Goal: Information Seeking & Learning: Learn about a topic

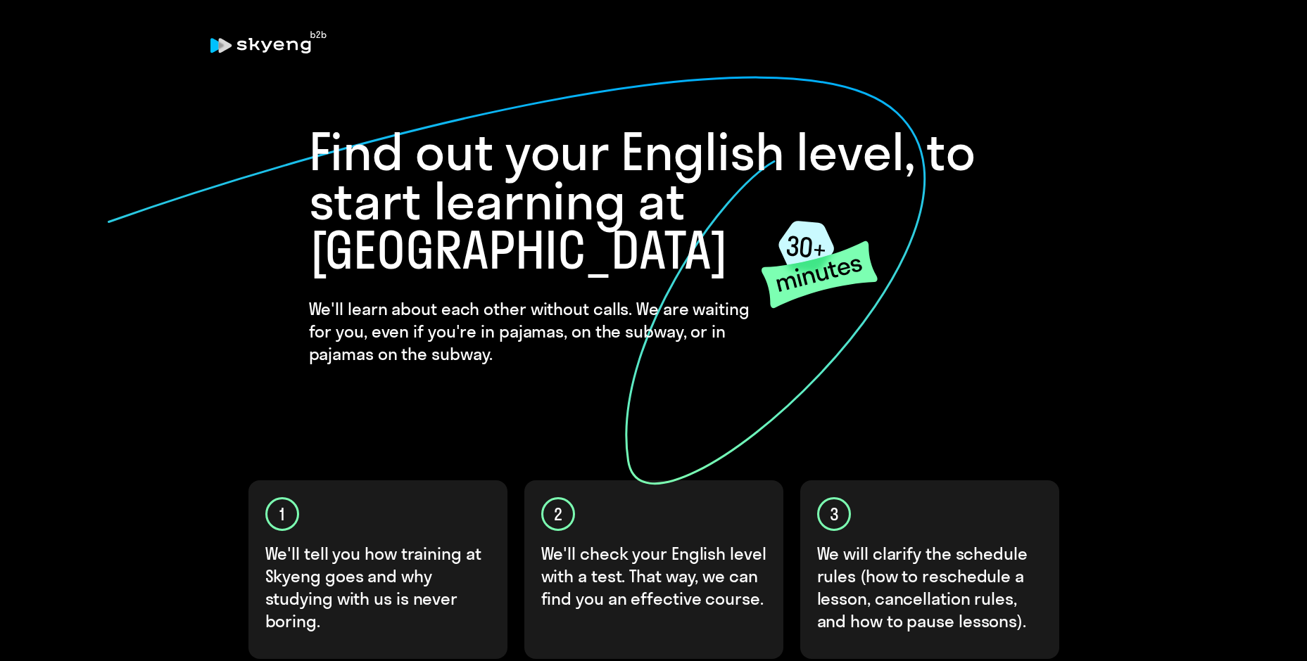
click at [1036, 311] on div "Find out your English level, to start learning at Skyeng We'll learn about each…" at bounding box center [654, 495] width 844 height 806
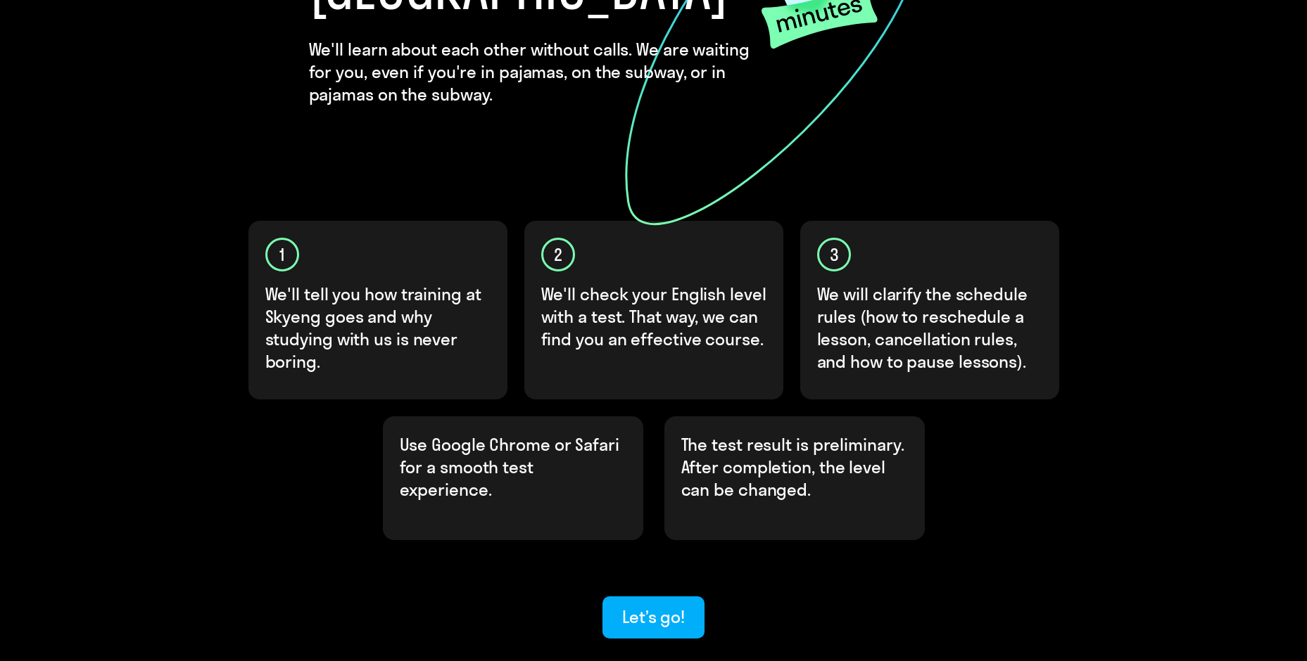
scroll to position [281, 0]
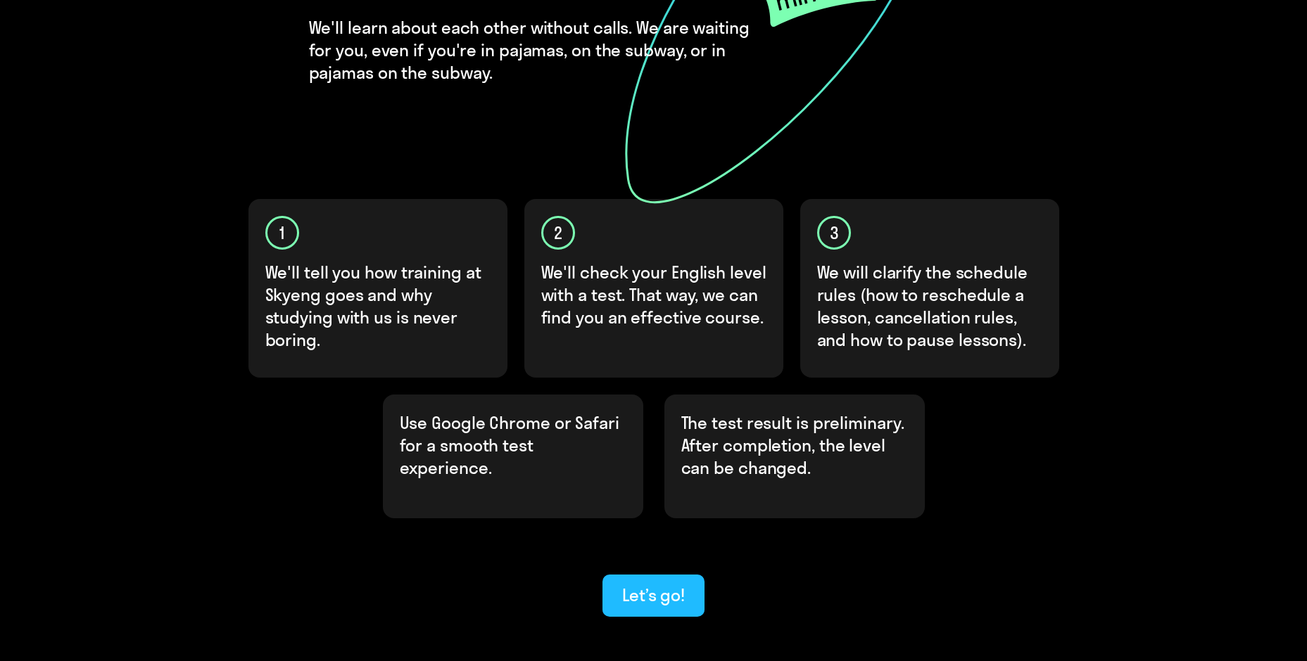
click at [676, 584] on div "Let’s go!" at bounding box center [653, 595] width 63 height 23
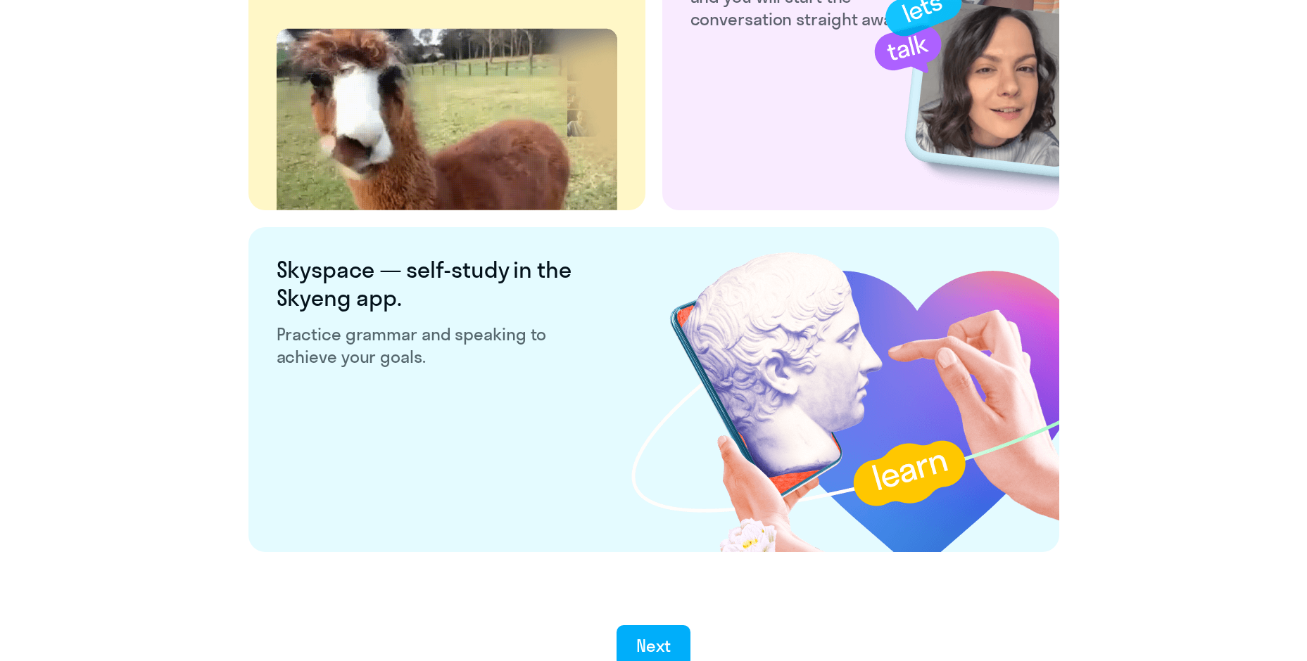
scroll to position [2600, 0]
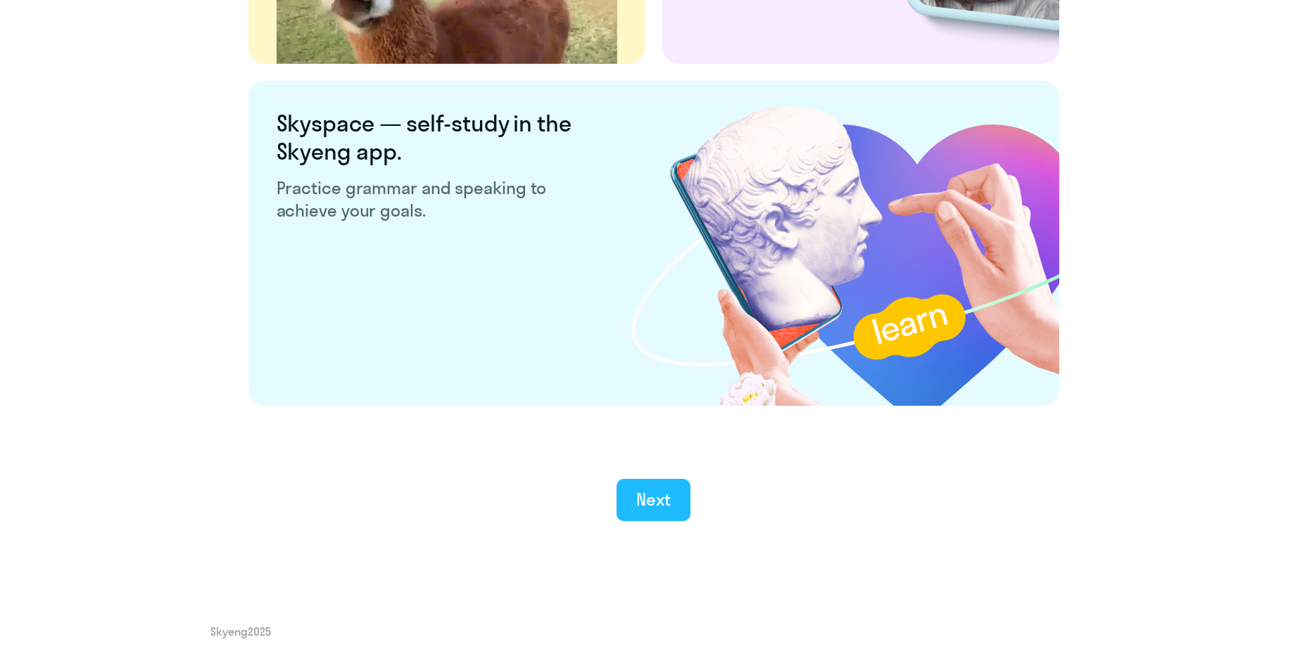
click at [665, 495] on div "Next" at bounding box center [653, 499] width 34 height 23
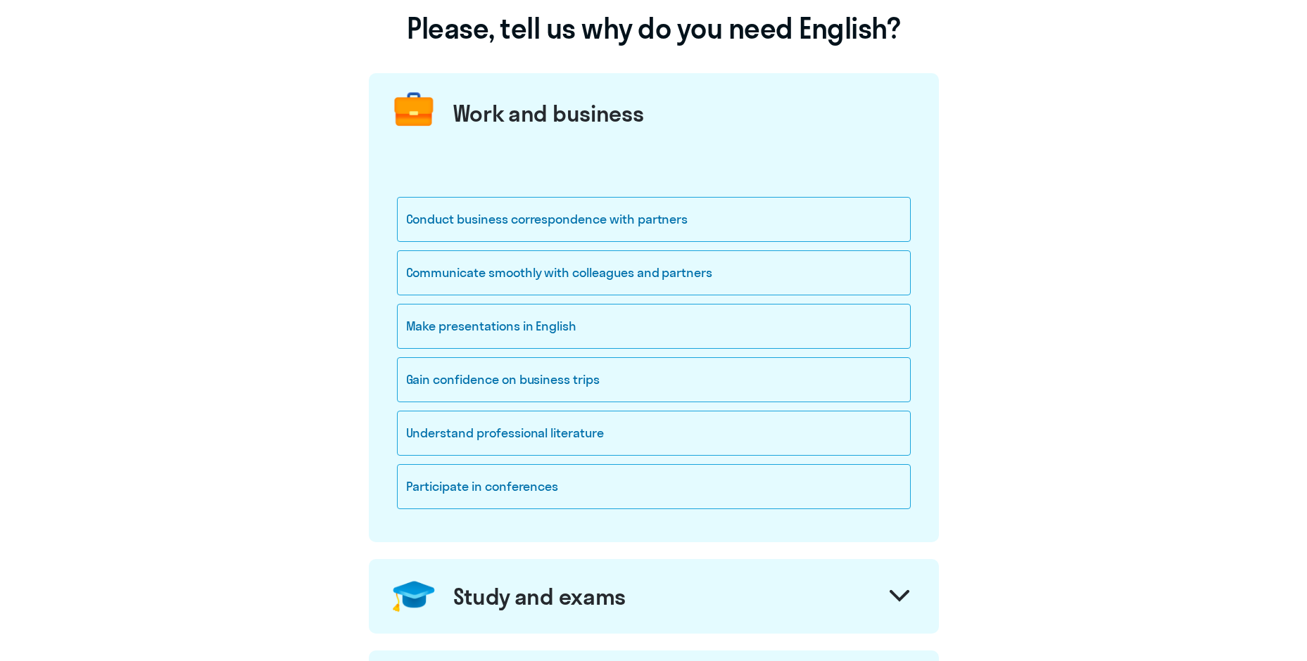
scroll to position [141, 0]
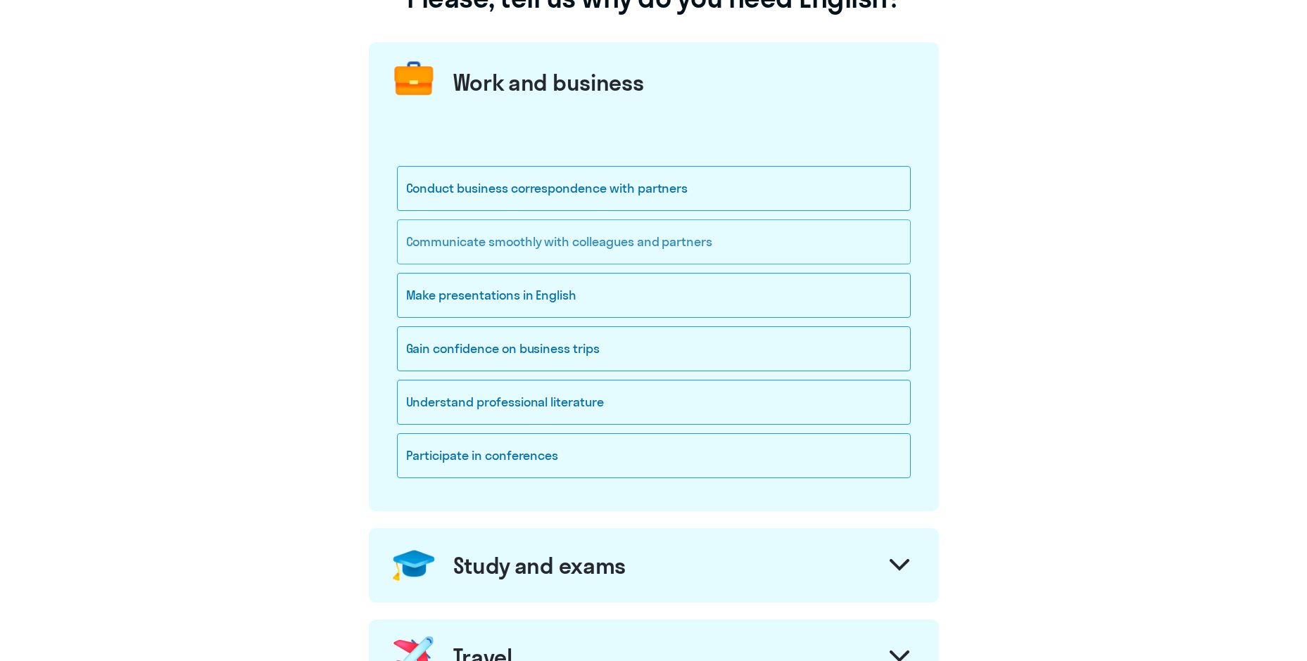
click at [730, 233] on div "Communicate smoothly with colleagues and partners" at bounding box center [654, 242] width 514 height 45
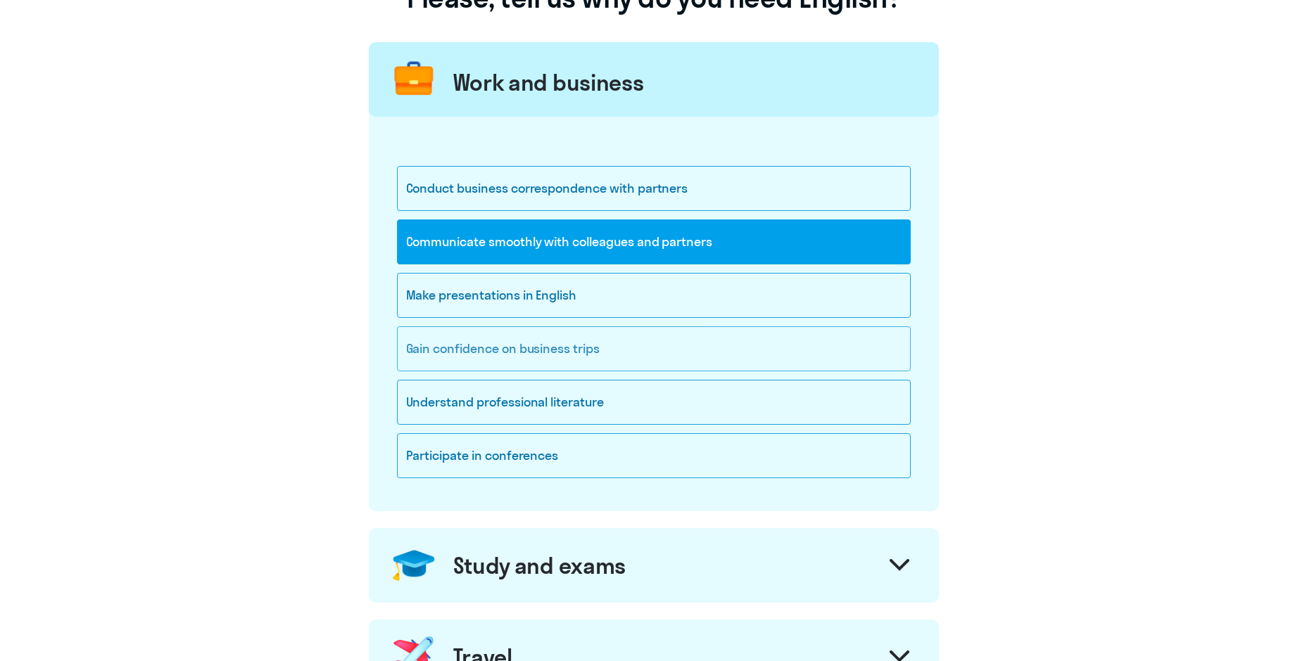
click at [642, 342] on div "Gain confidence on business trips" at bounding box center [654, 349] width 514 height 45
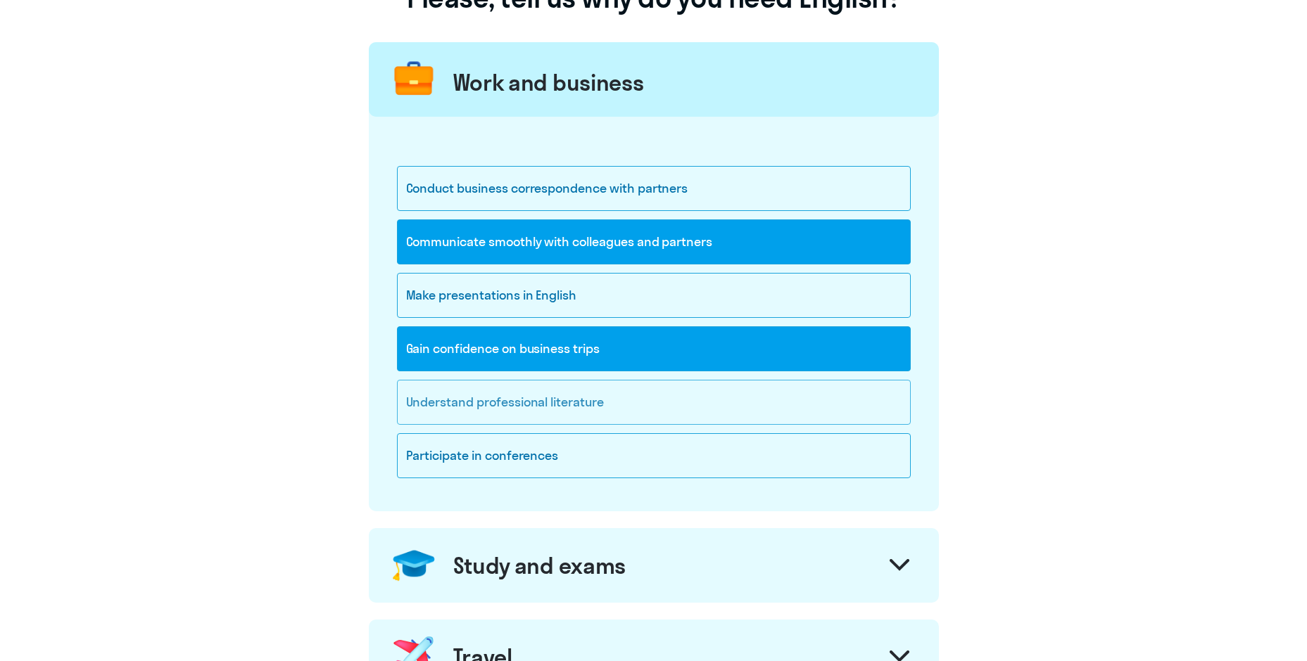
click at [603, 396] on div "Understand professional literature" at bounding box center [654, 402] width 514 height 45
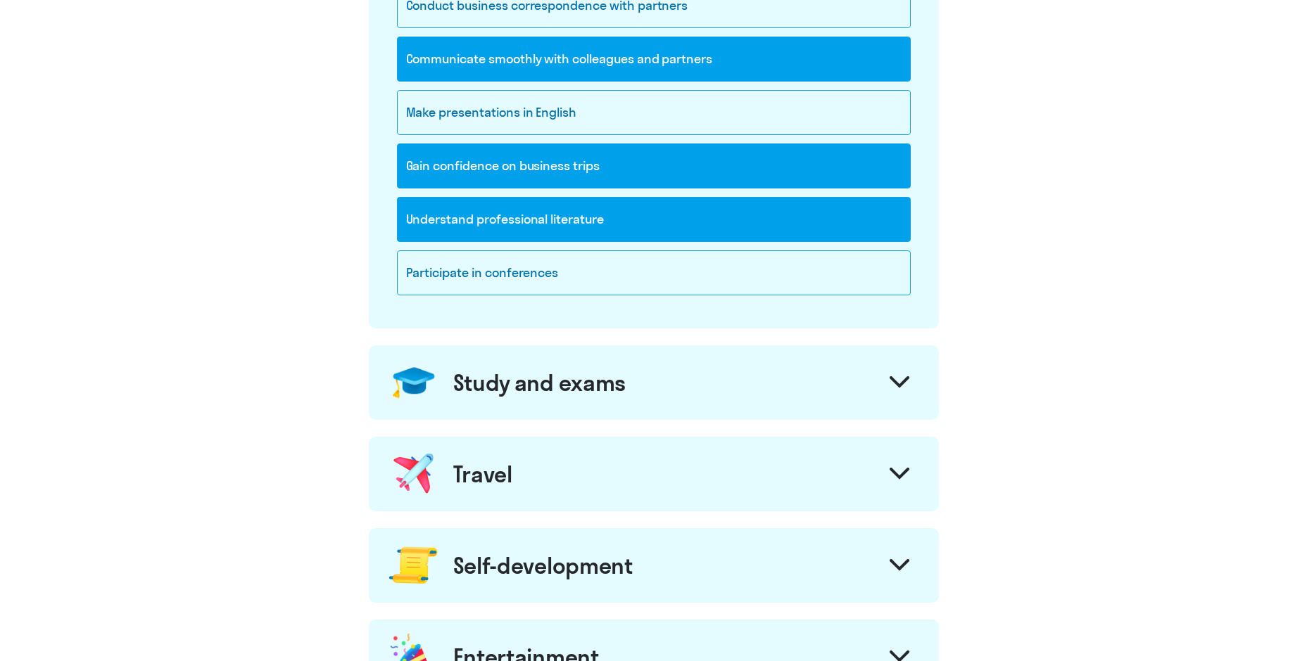
scroll to position [352, 0]
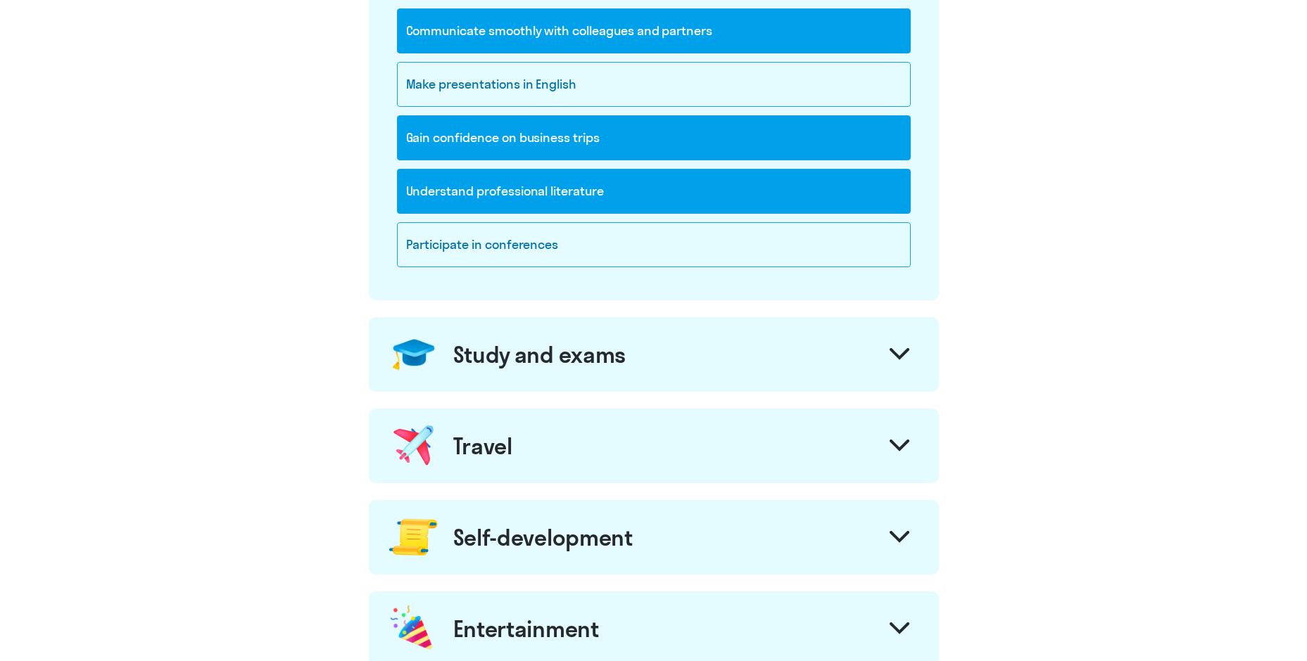
click at [900, 348] on div at bounding box center [899, 356] width 34 height 34
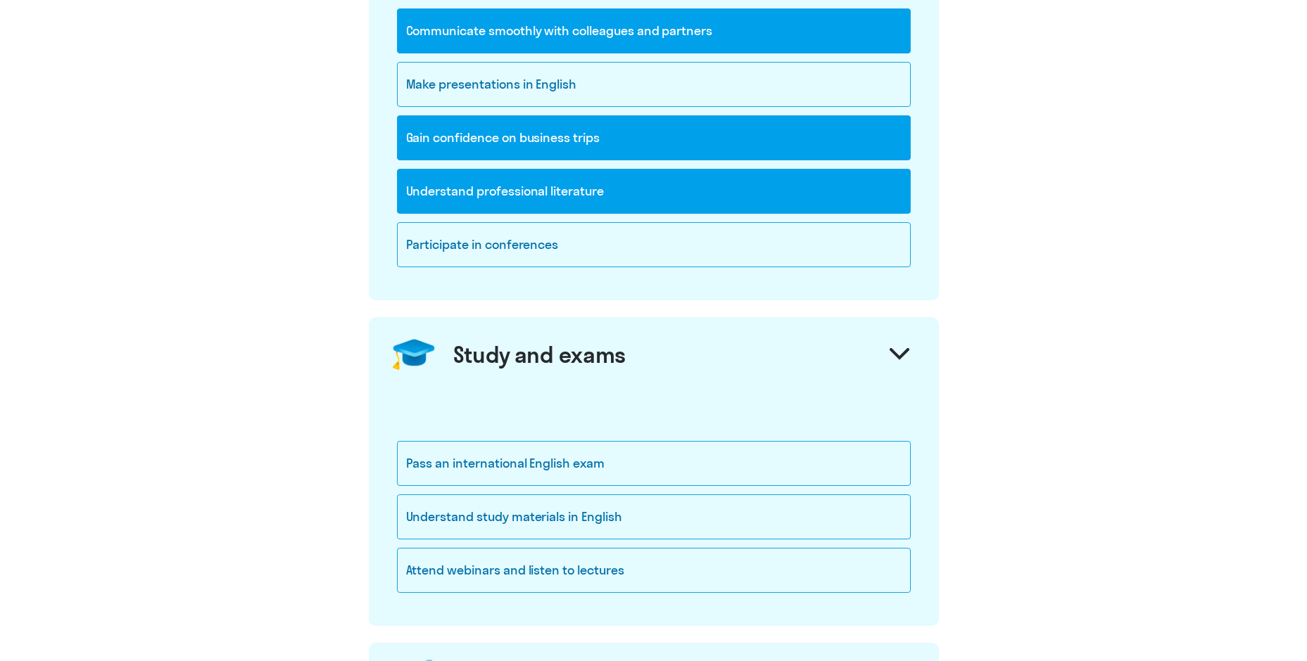
click at [895, 357] on icon at bounding box center [899, 354] width 20 height 12
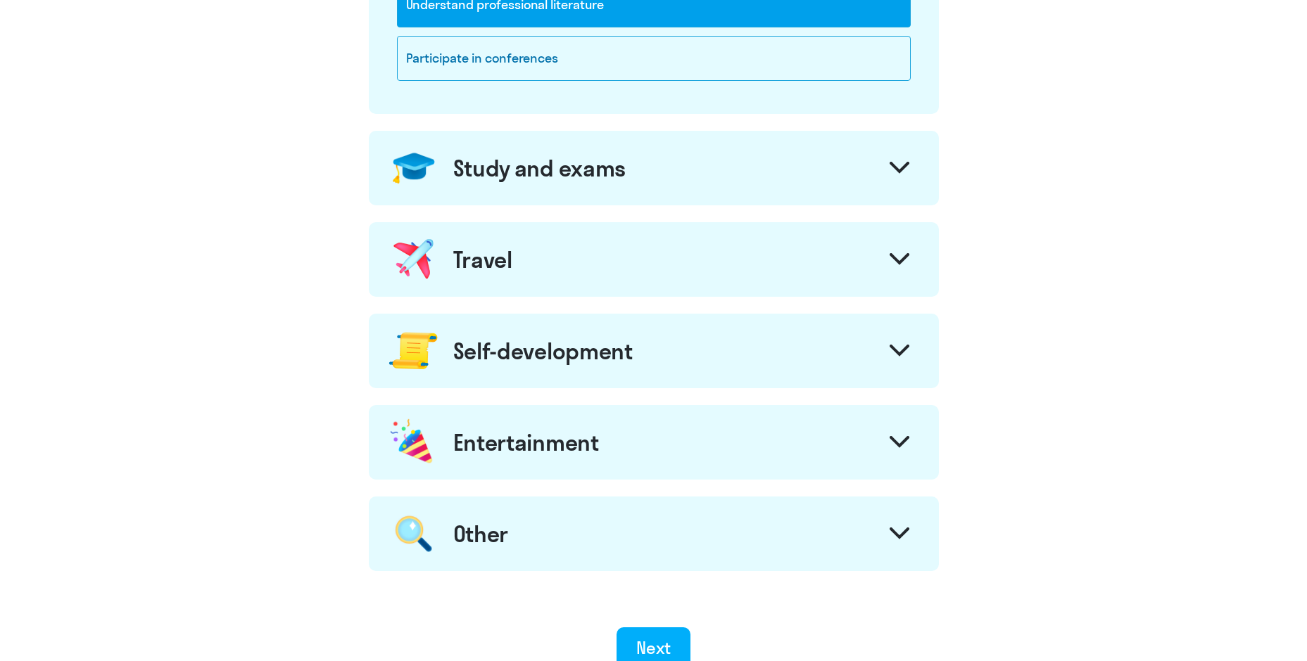
scroll to position [563, 0]
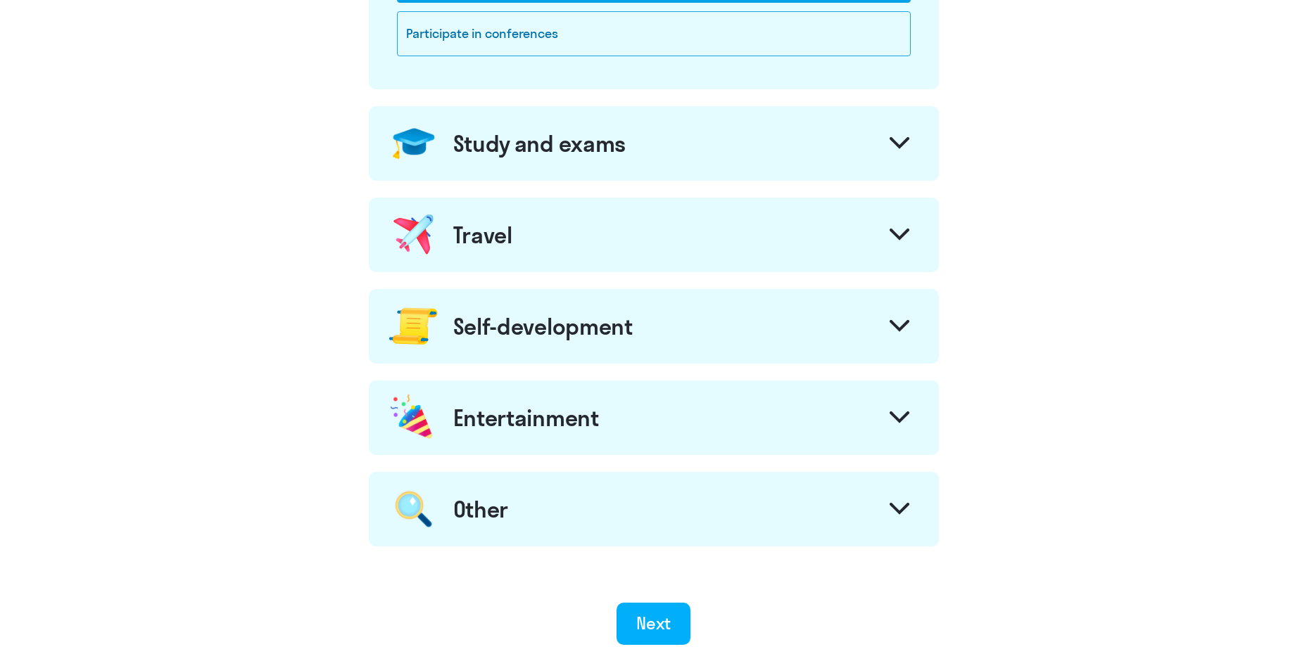
click at [889, 332] on div at bounding box center [899, 328] width 34 height 34
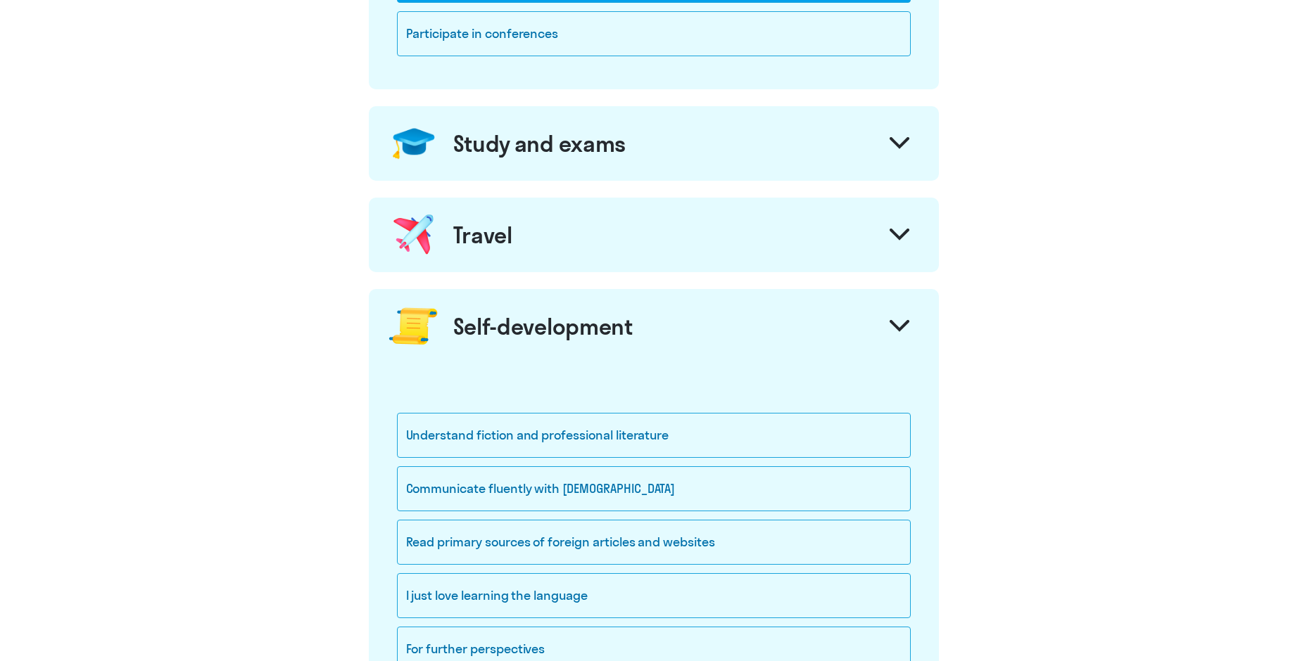
scroll to position [633, 0]
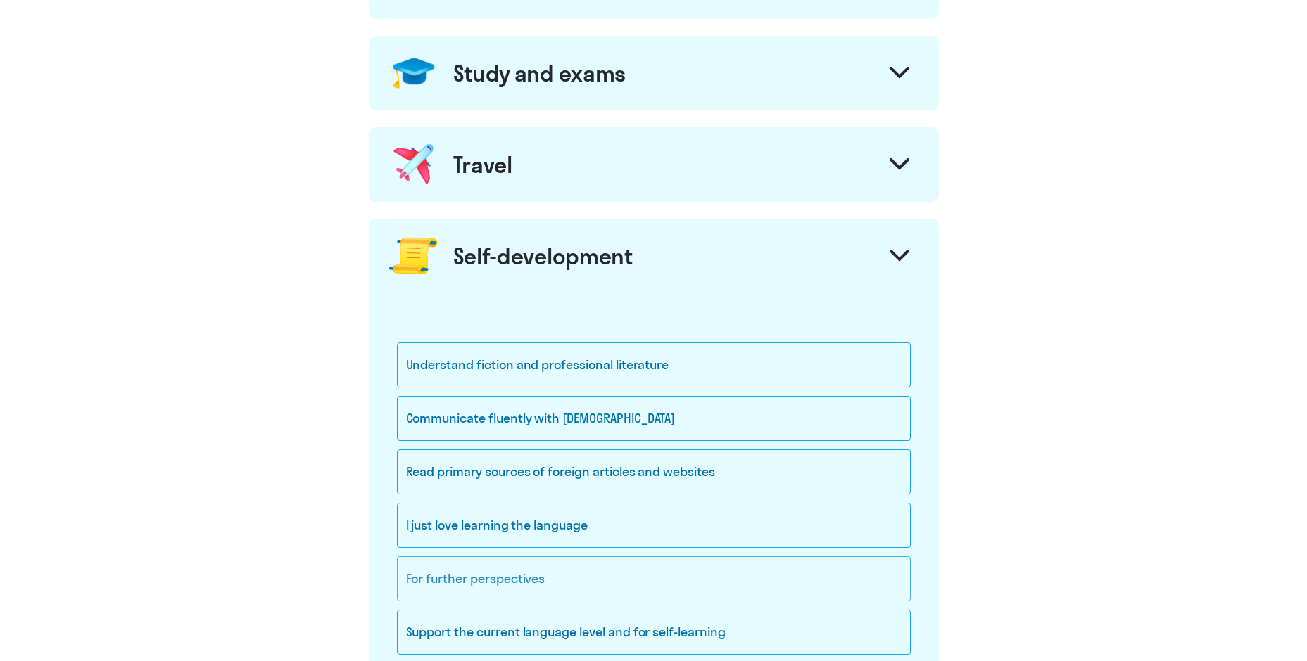
click at [629, 579] on div "For further perspectives" at bounding box center [654, 579] width 514 height 45
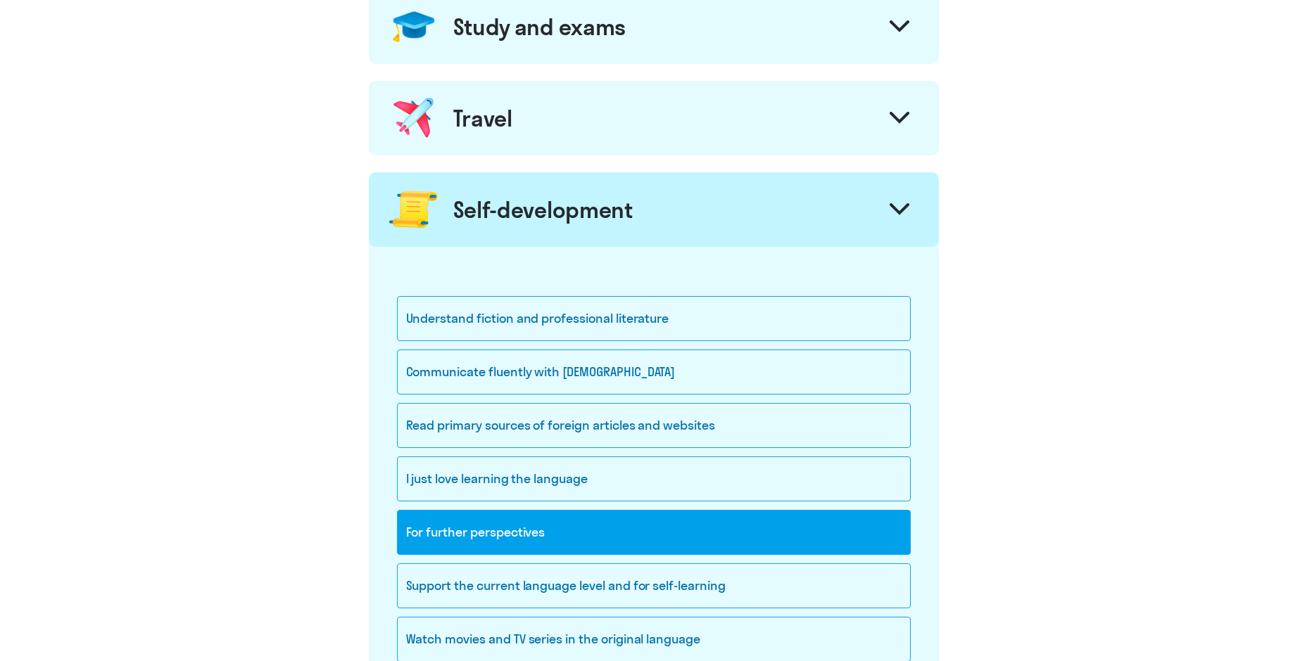
scroll to position [704, 0]
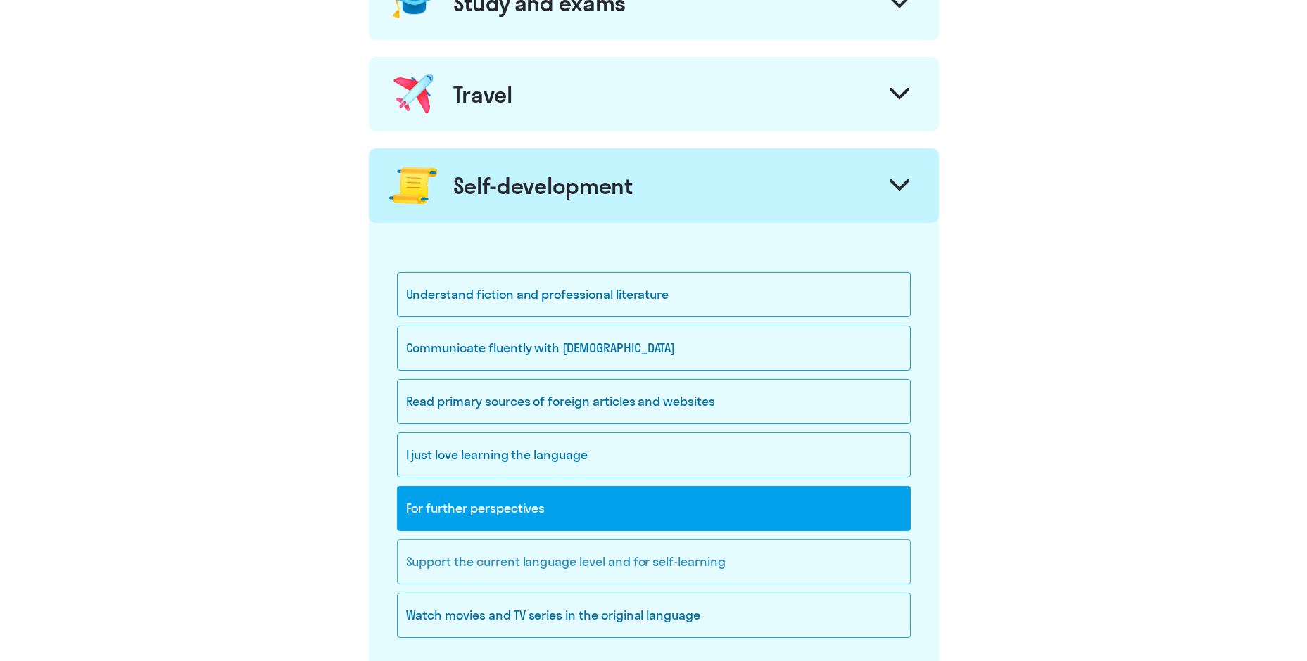
click at [757, 563] on div "Support the current language level and for self-learning" at bounding box center [654, 562] width 514 height 45
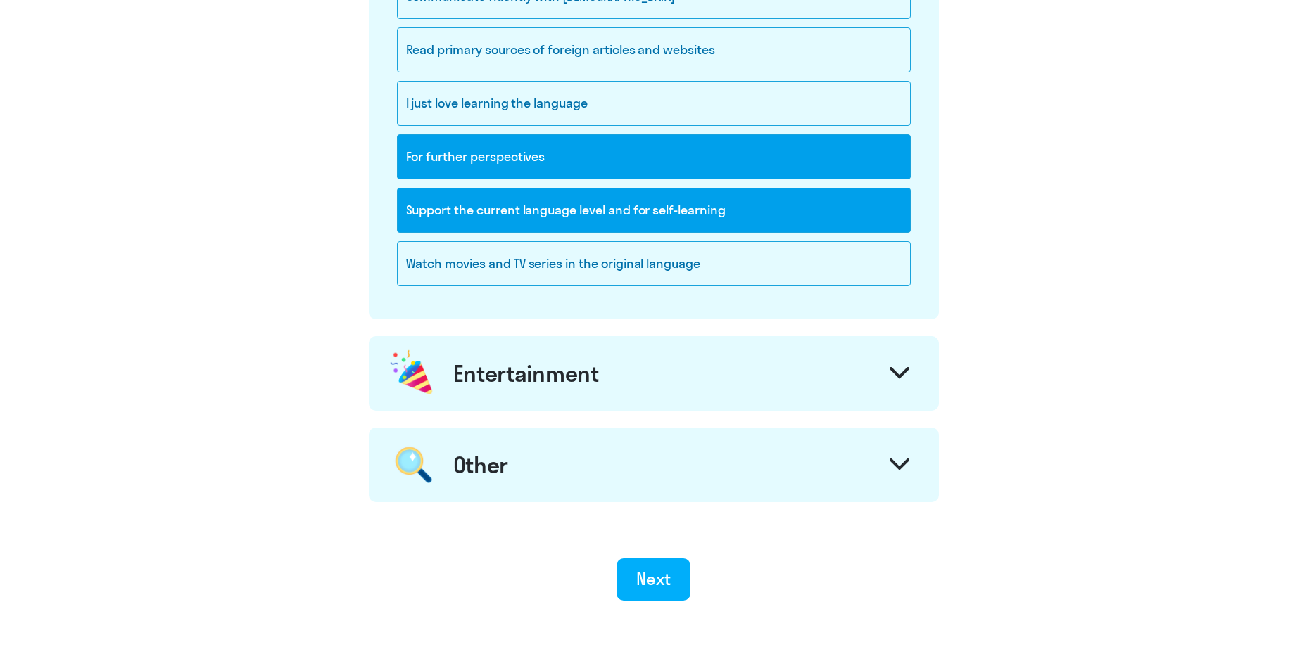
scroll to position [1129, 0]
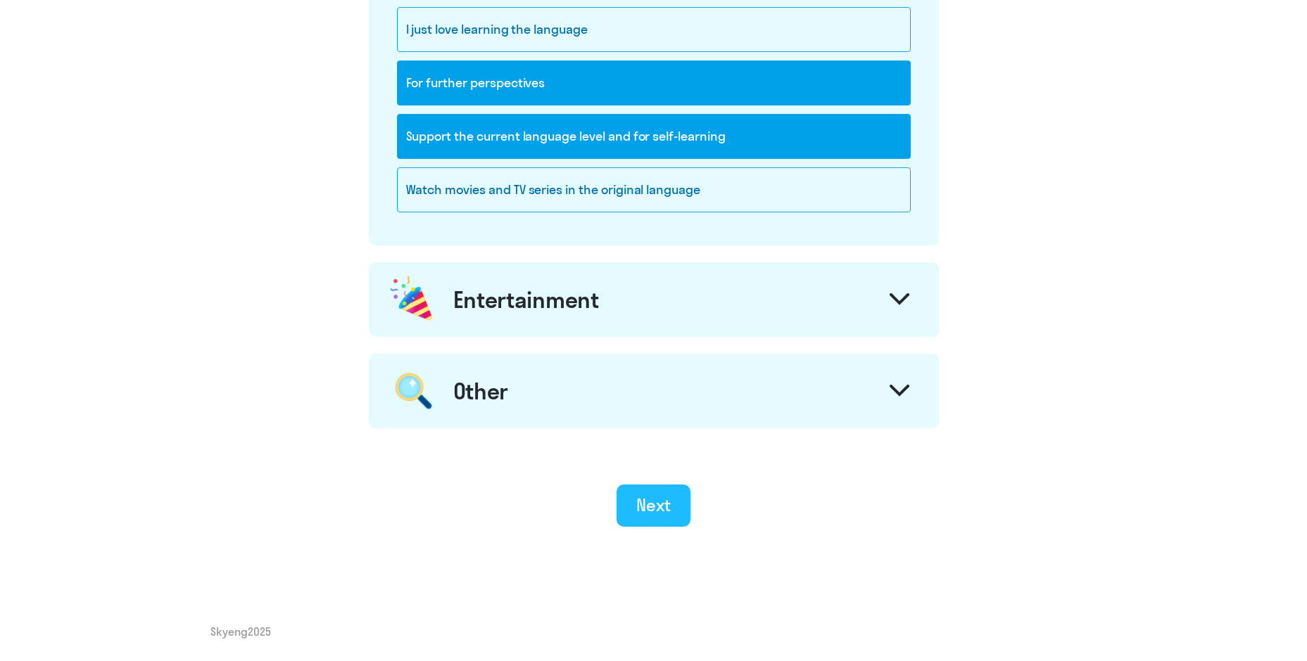
click at [672, 500] on button "Next" at bounding box center [653, 506] width 74 height 42
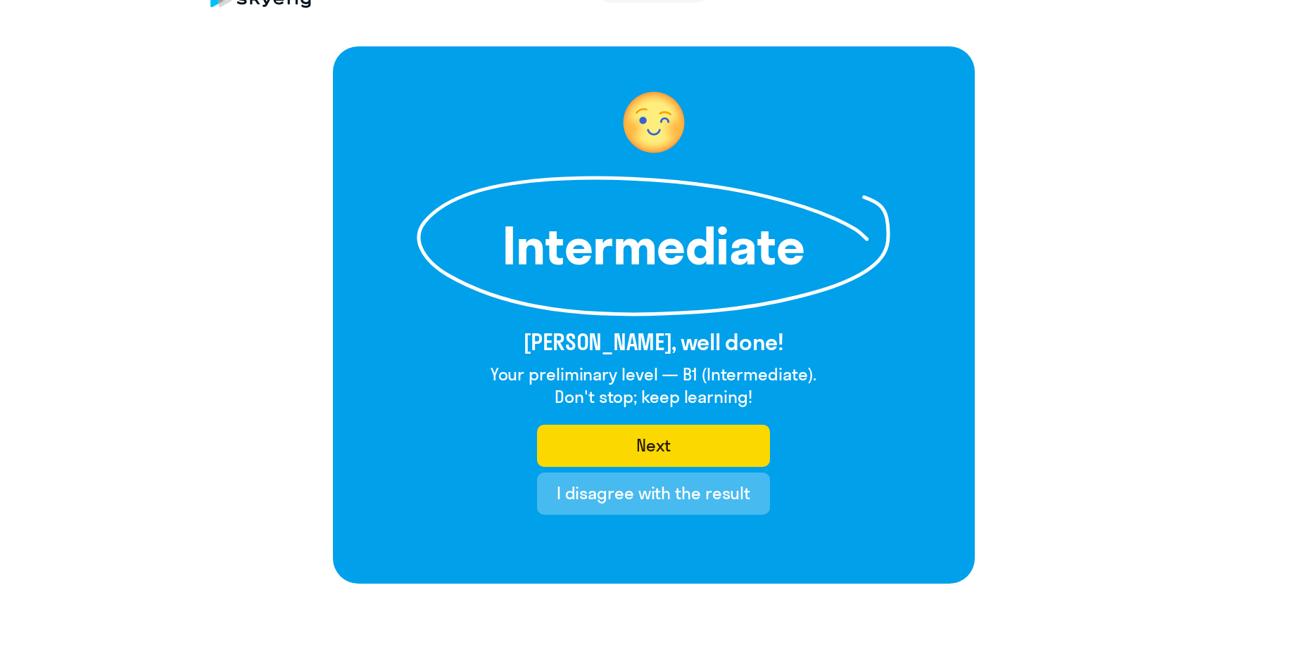
scroll to position [70, 0]
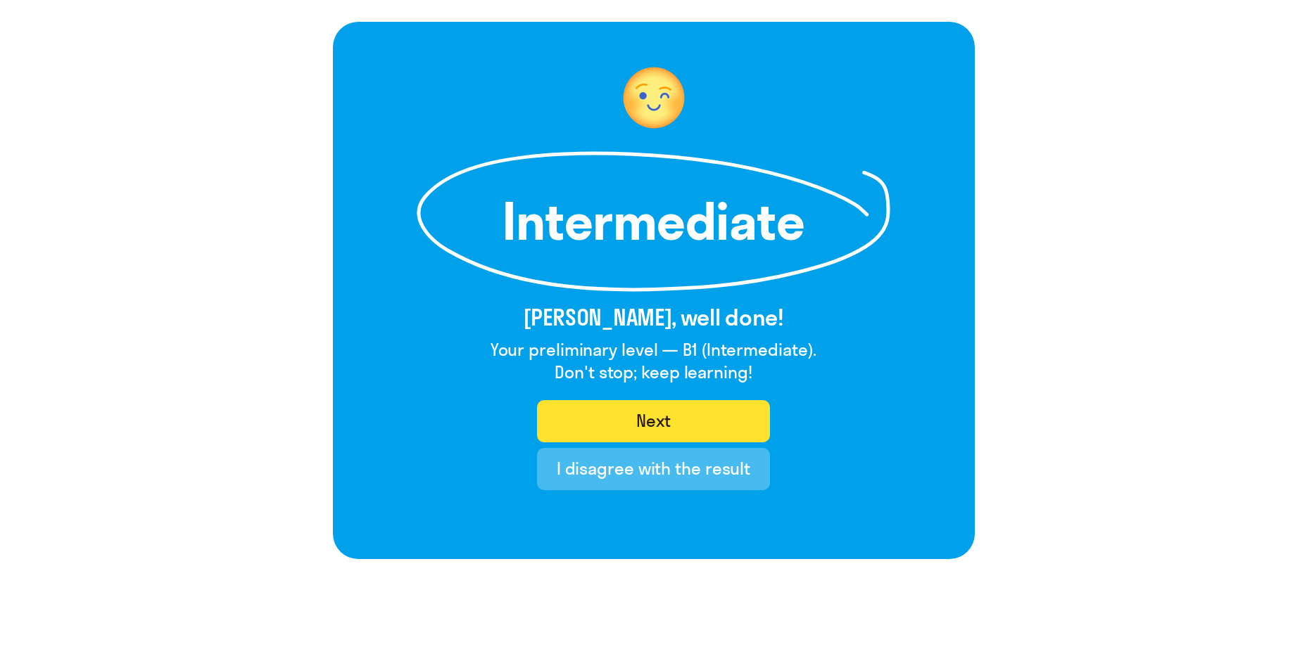
click at [678, 411] on button "Next" at bounding box center [653, 421] width 233 height 42
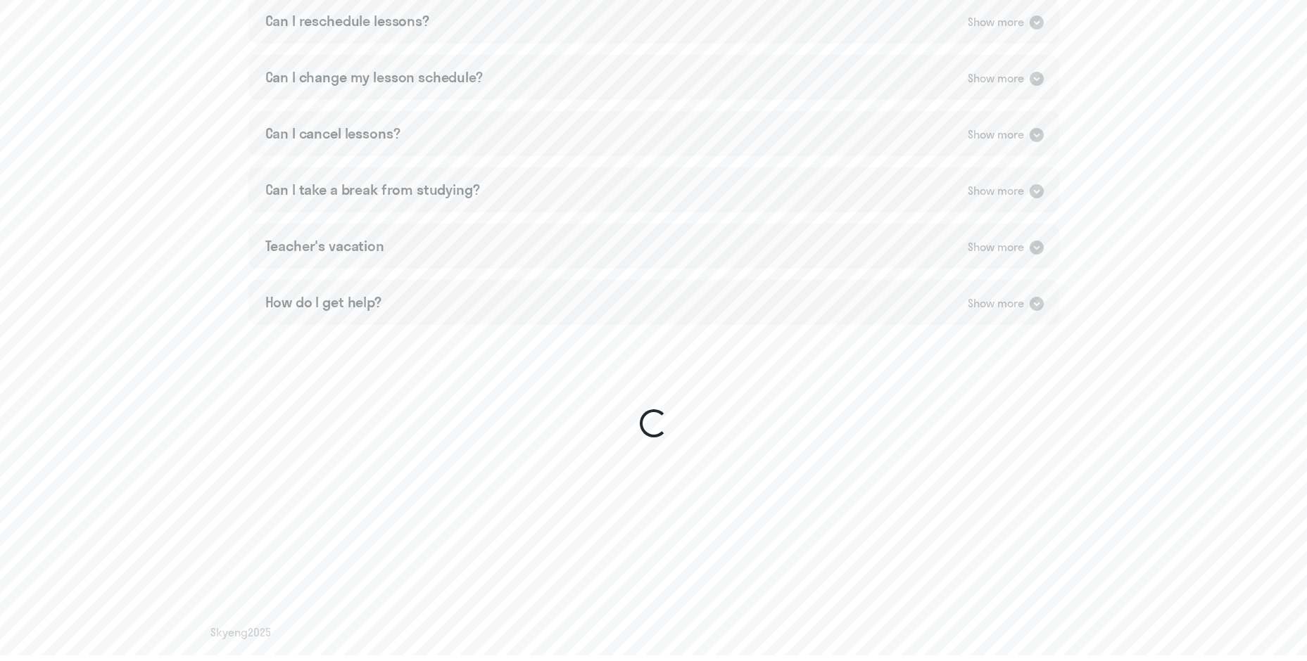
scroll to position [1008, 0]
